Goal: Check status: Check status

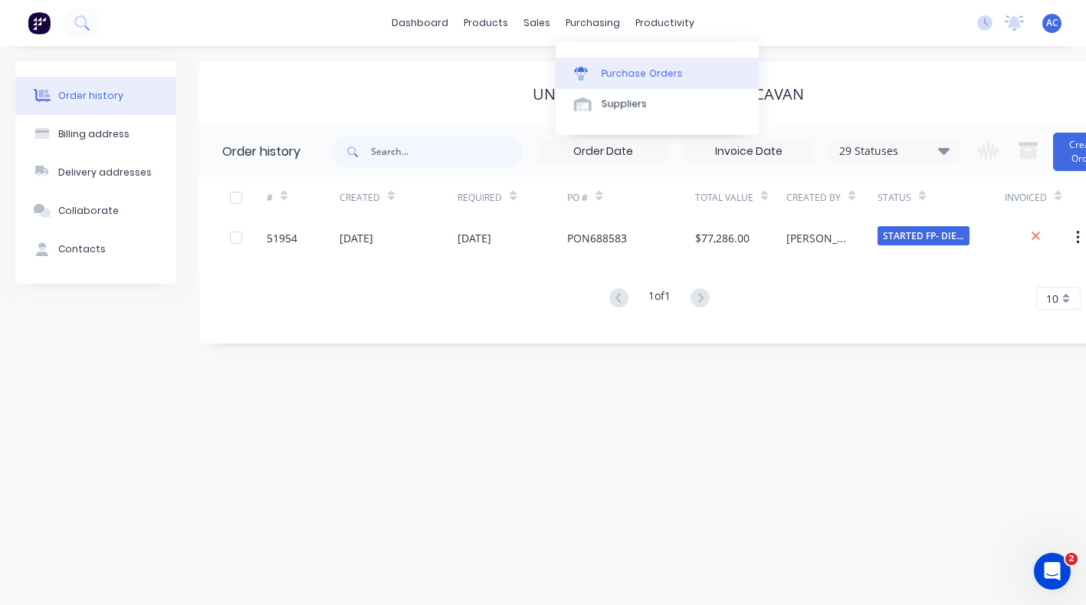
click at [636, 70] on div "Purchase Orders" at bounding box center [642, 74] width 81 height 14
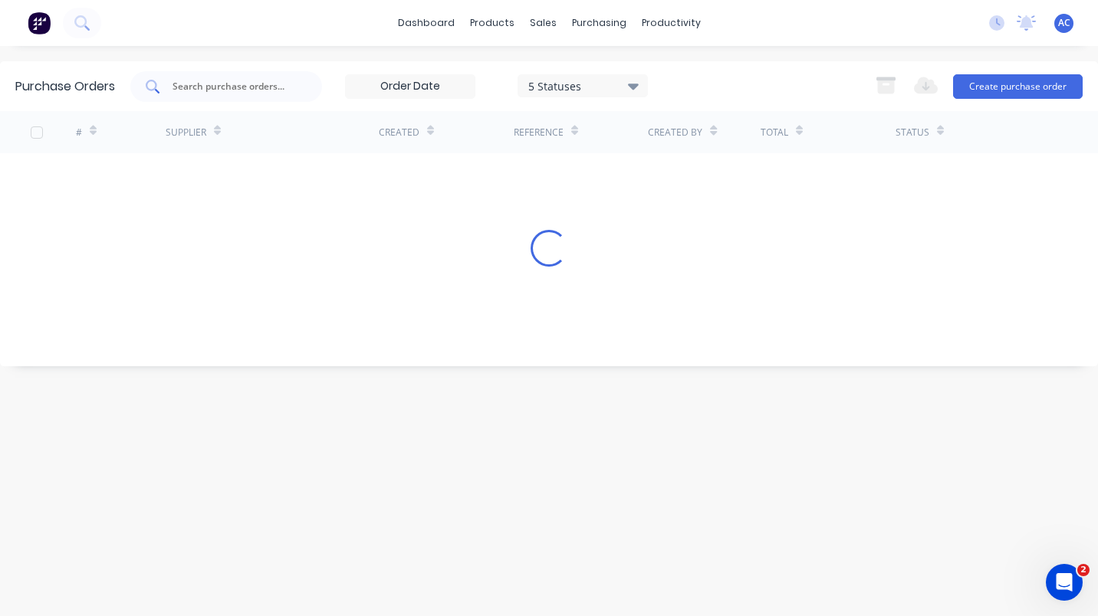
click at [242, 81] on input "text" at bounding box center [234, 86] width 127 height 15
type input "e"
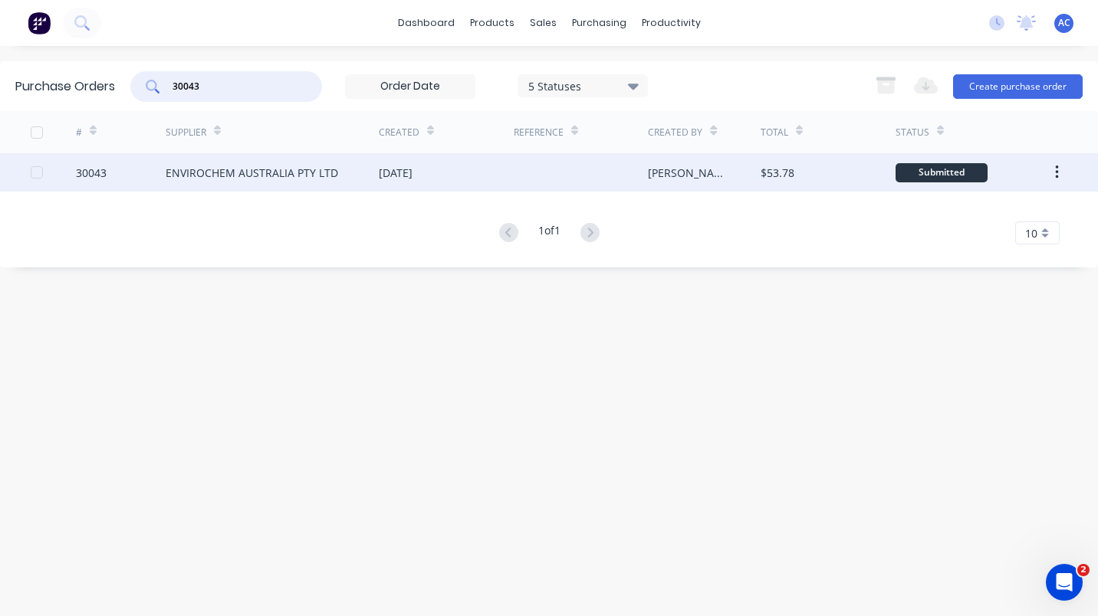
type input "30043"
click at [224, 168] on div "ENVIROCHEM AUSTRALIA PTY LTD" at bounding box center [252, 173] width 173 height 16
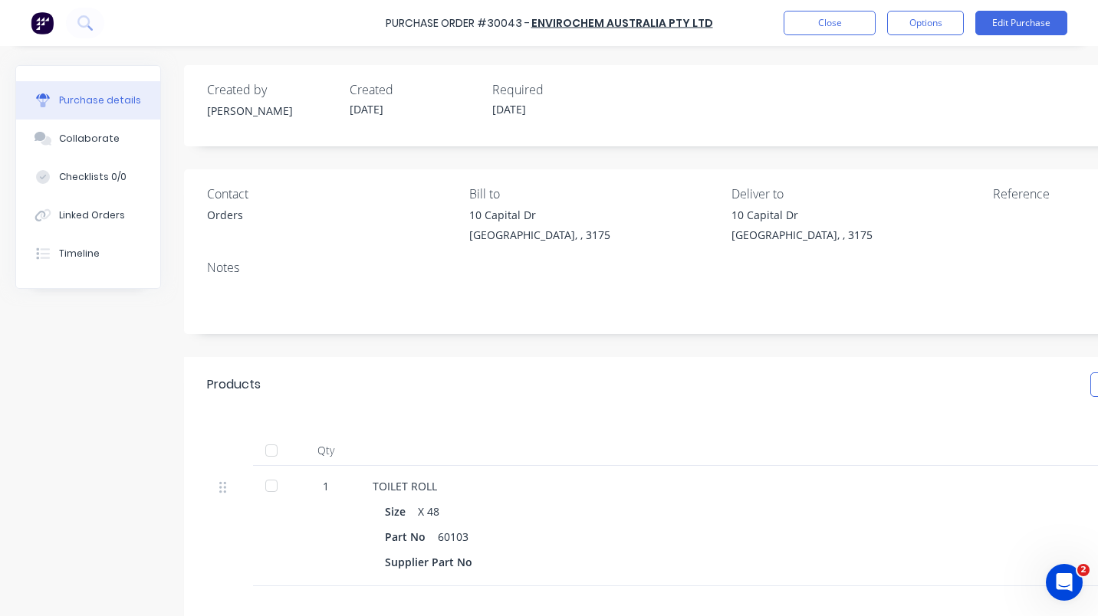
click at [274, 484] on div at bounding box center [271, 486] width 31 height 31
click at [807, 15] on button "Close" at bounding box center [830, 23] width 92 height 25
